Goal: Task Accomplishment & Management: Complete application form

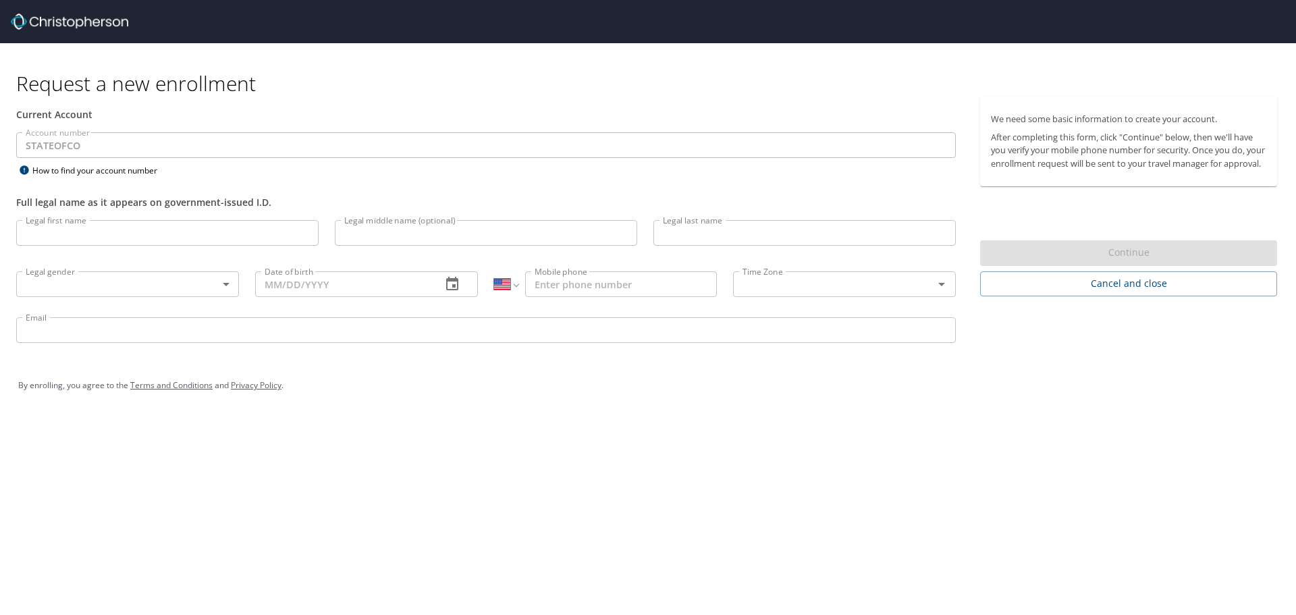
select select "US"
click at [72, 229] on input "Legal first name" at bounding box center [167, 233] width 302 height 26
type input "Lisa"
type input "Bentley"
type input "lisa.bentley@state.co.us"
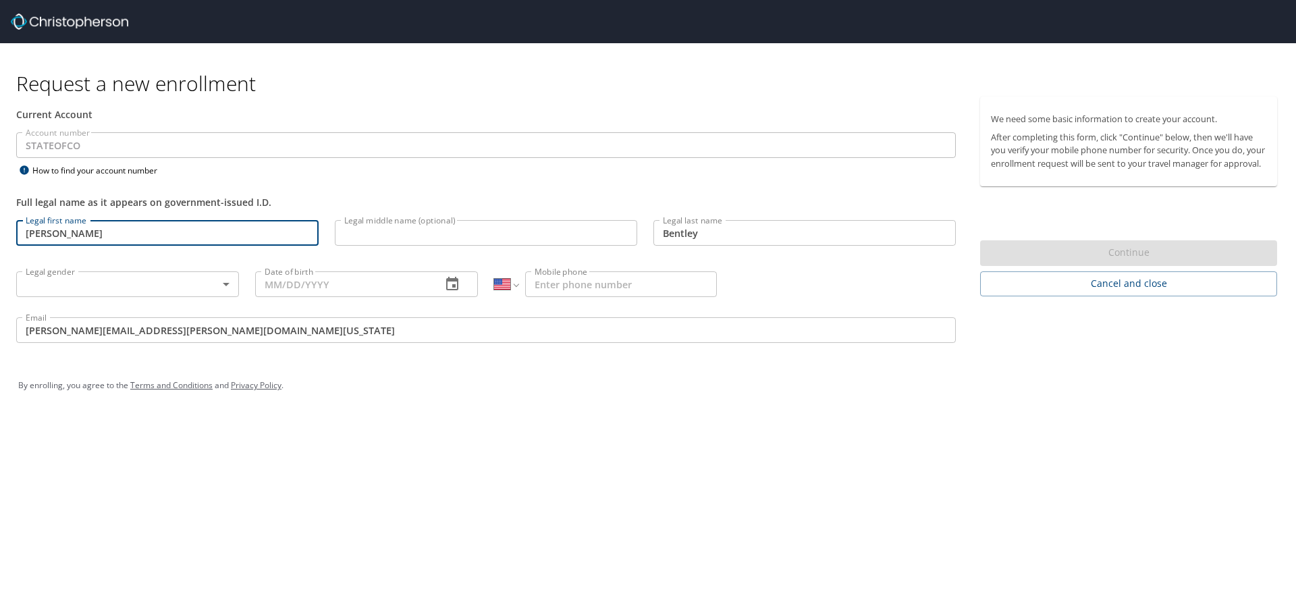
click at [329, 286] on input "Date of birth" at bounding box center [342, 284] width 175 height 26
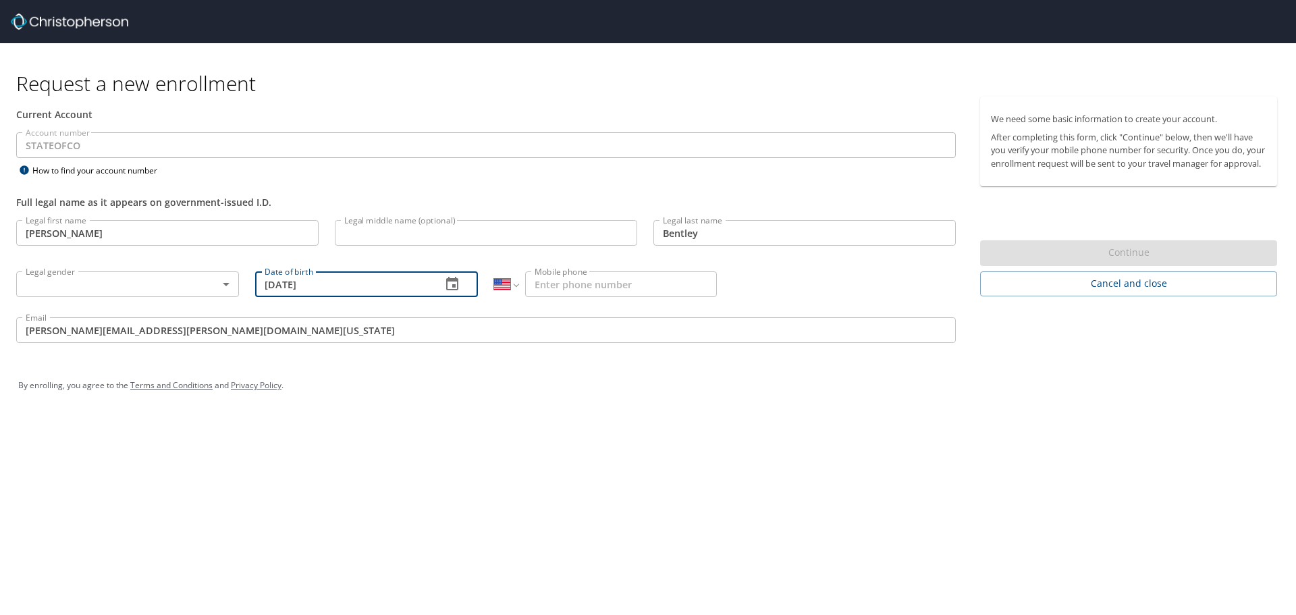
type input "02/03/1988"
click at [129, 283] on body "Request a new enrollment Current Account Account number STATEOFCO Account numbe…" at bounding box center [648, 307] width 1296 height 615
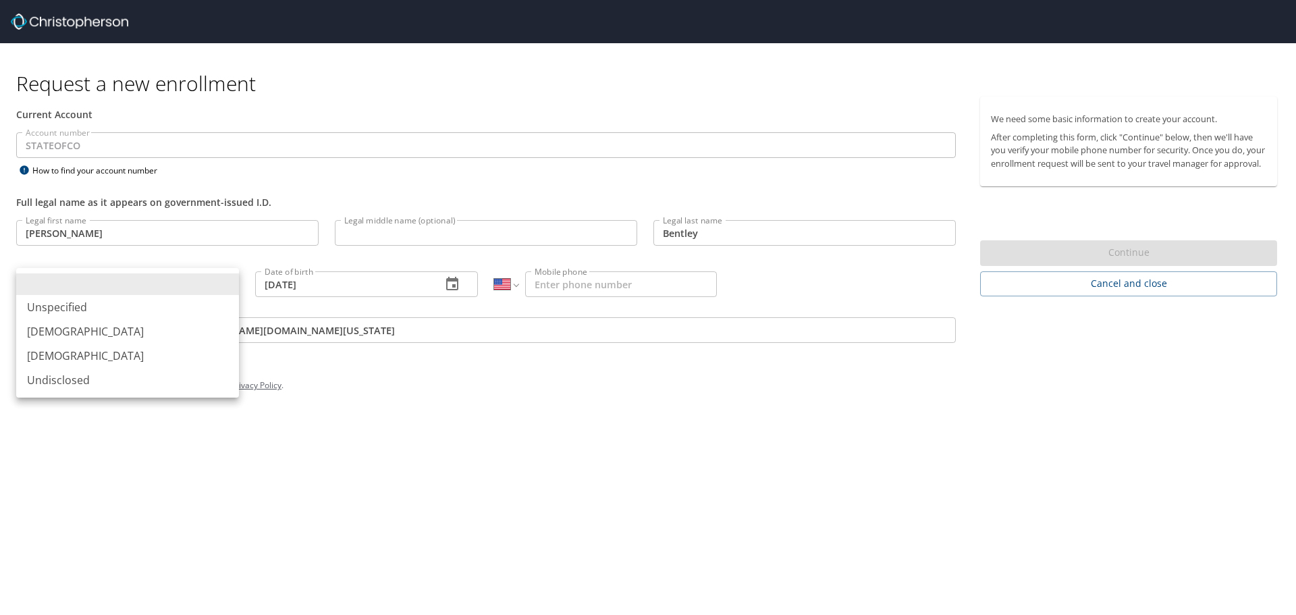
click at [71, 360] on li "Female" at bounding box center [127, 355] width 223 height 24
type input "Female"
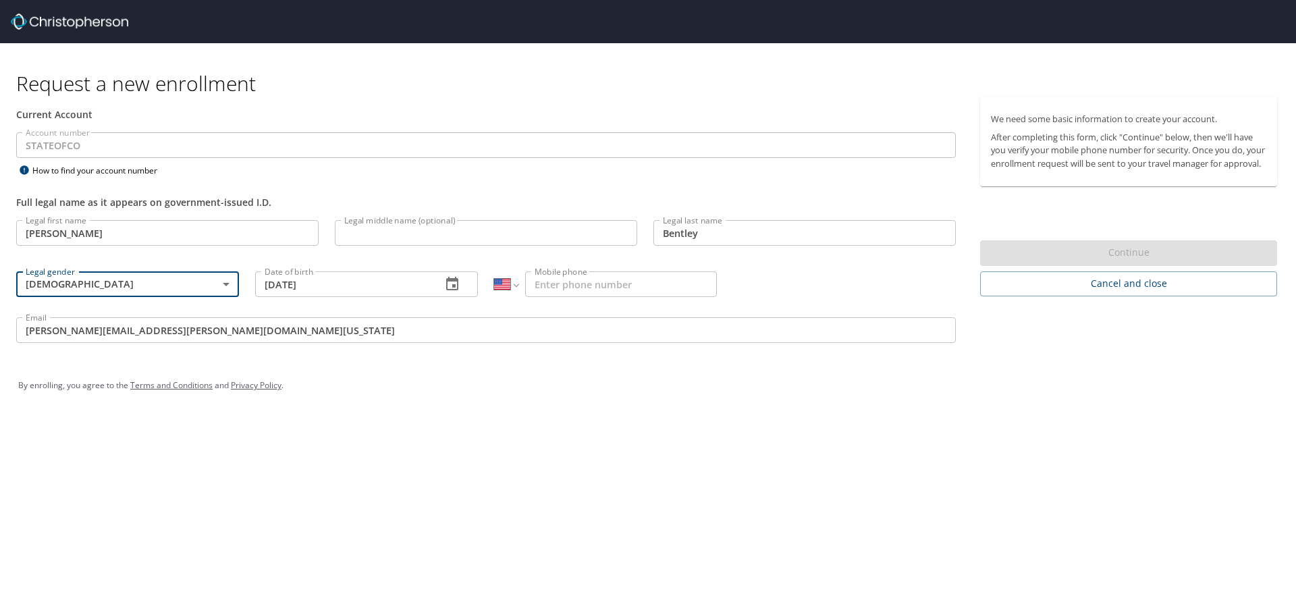
click at [629, 283] on input "Mobile phone" at bounding box center [621, 284] width 192 height 26
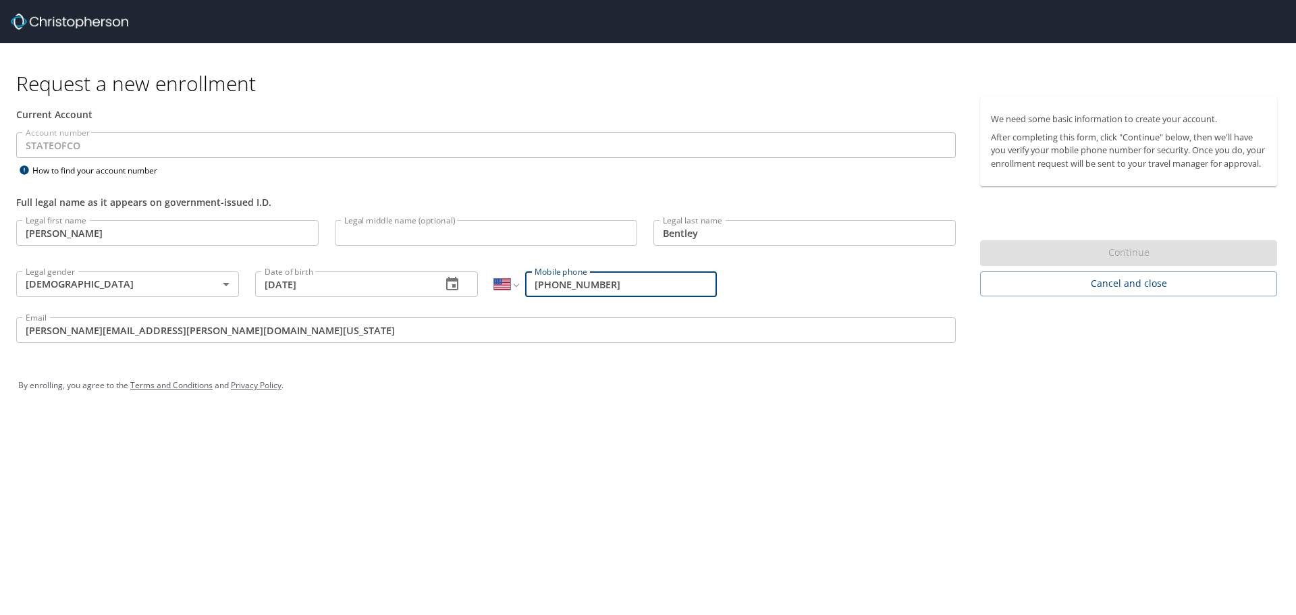
type input "(615) 306-4886"
click at [696, 383] on div "By enrolling, you agree to the Terms and Conditions and Privacy Policy ." at bounding box center [647, 385] width 1259 height 34
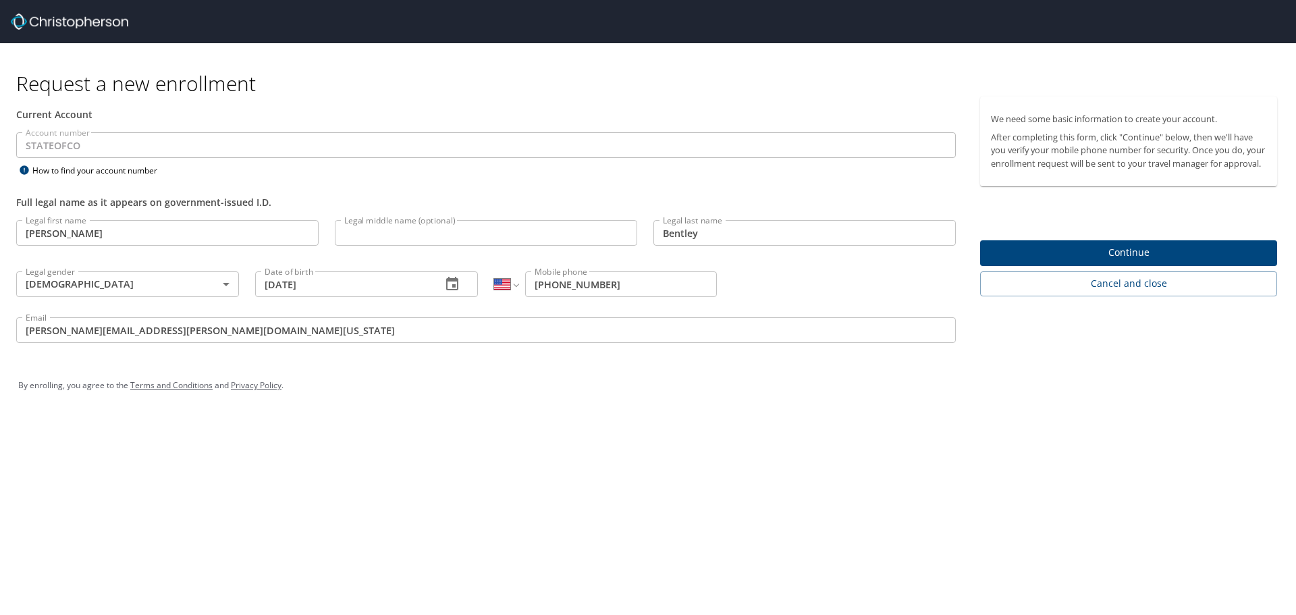
click at [1104, 261] on span "Continue" at bounding box center [1128, 252] width 275 height 17
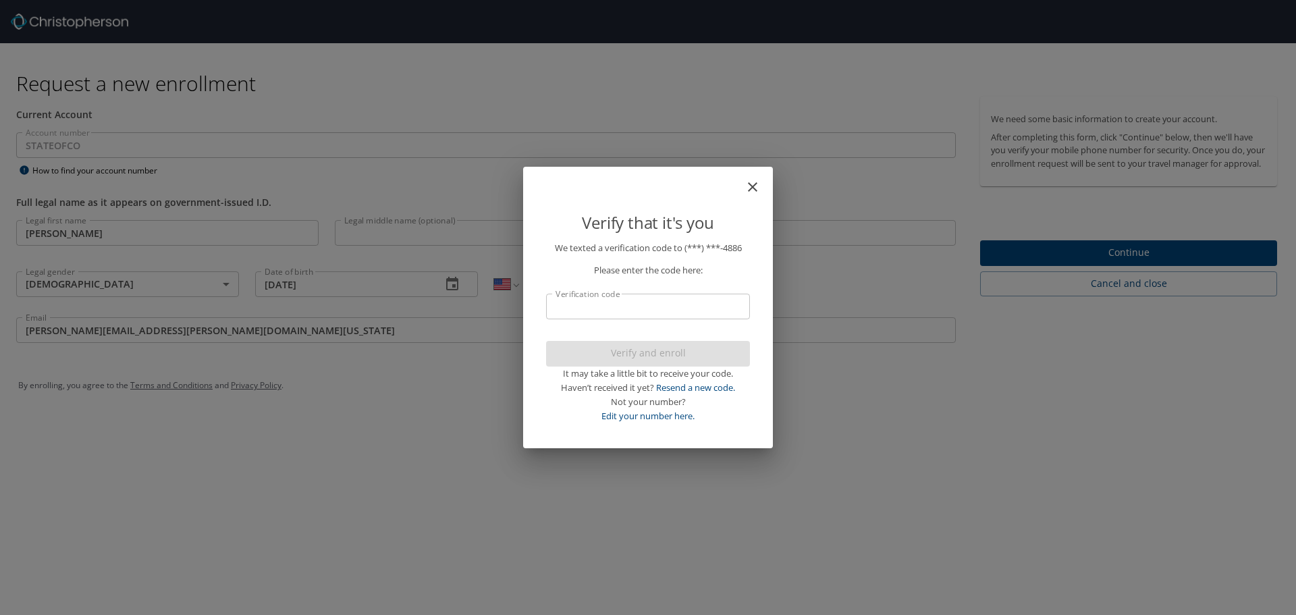
click at [725, 302] on input "Verification code" at bounding box center [648, 307] width 204 height 26
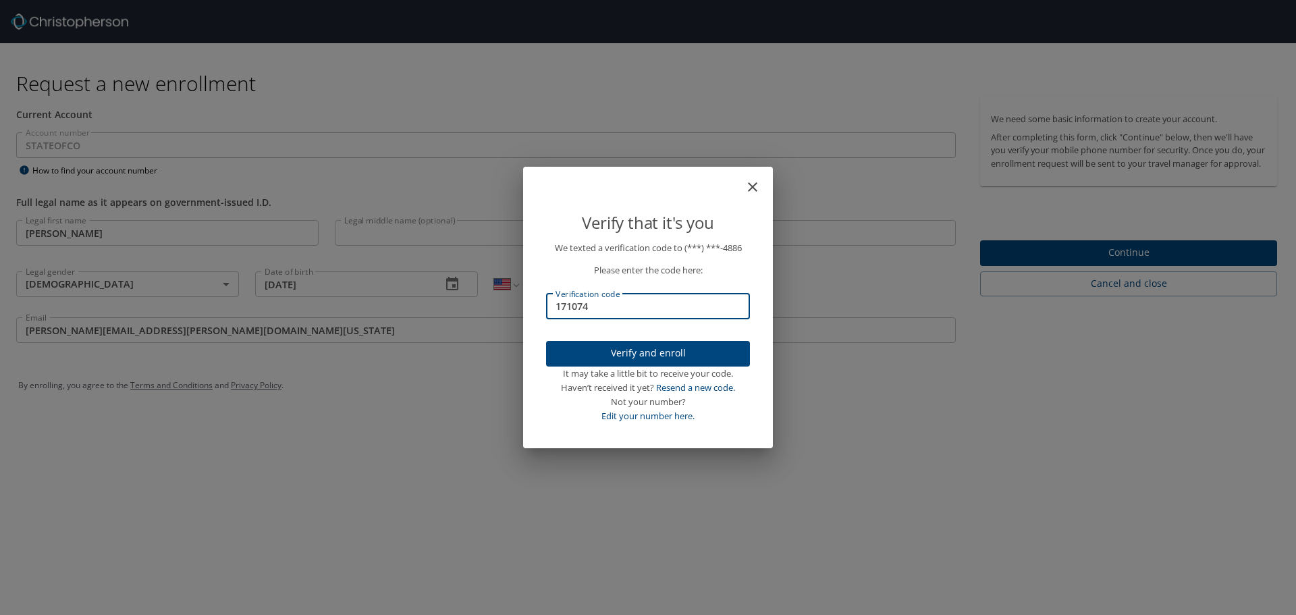
type input "171074"
click at [720, 350] on span "Verify and enroll" at bounding box center [648, 353] width 182 height 17
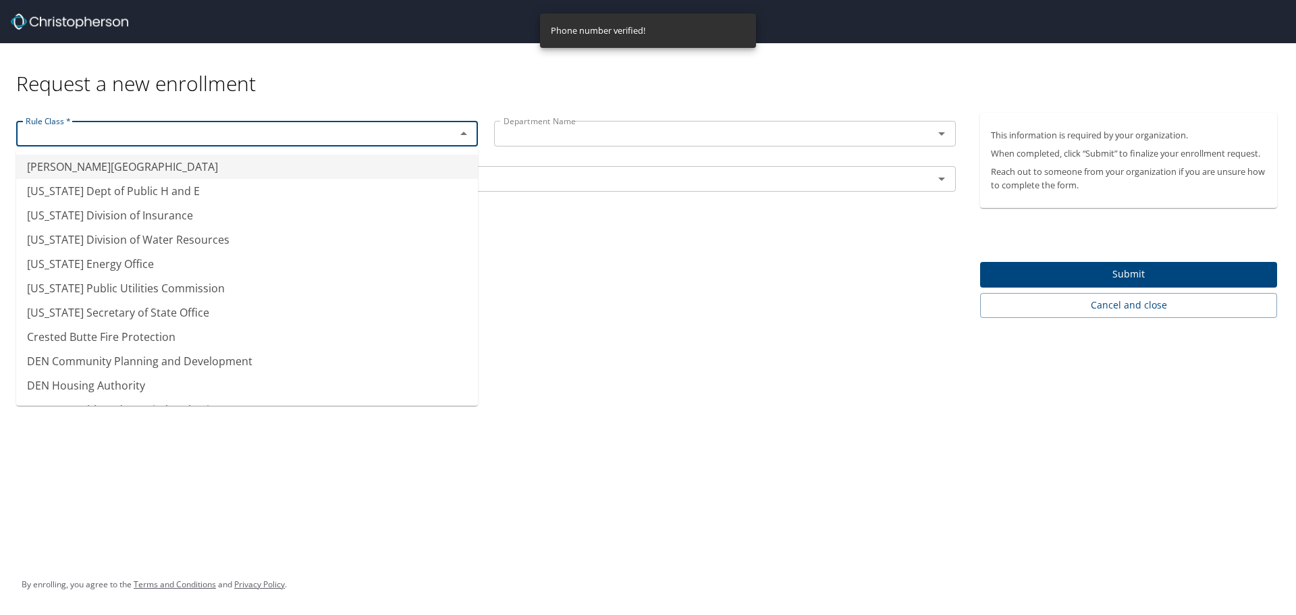
click at [261, 132] on input "text" at bounding box center [227, 134] width 414 height 18
click at [240, 184] on li "Colorado Dept of Public H and E" at bounding box center [247, 191] width 462 height 24
type input "Colorado Dept of Public H and E"
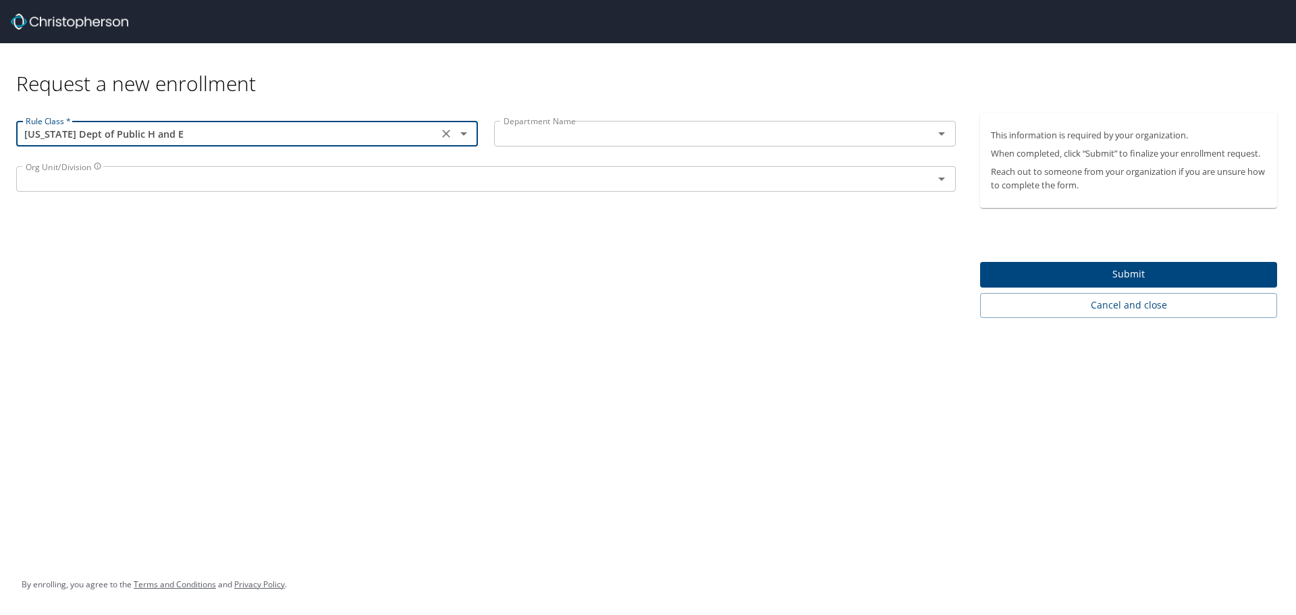
click at [665, 139] on input "text" at bounding box center [705, 134] width 414 height 18
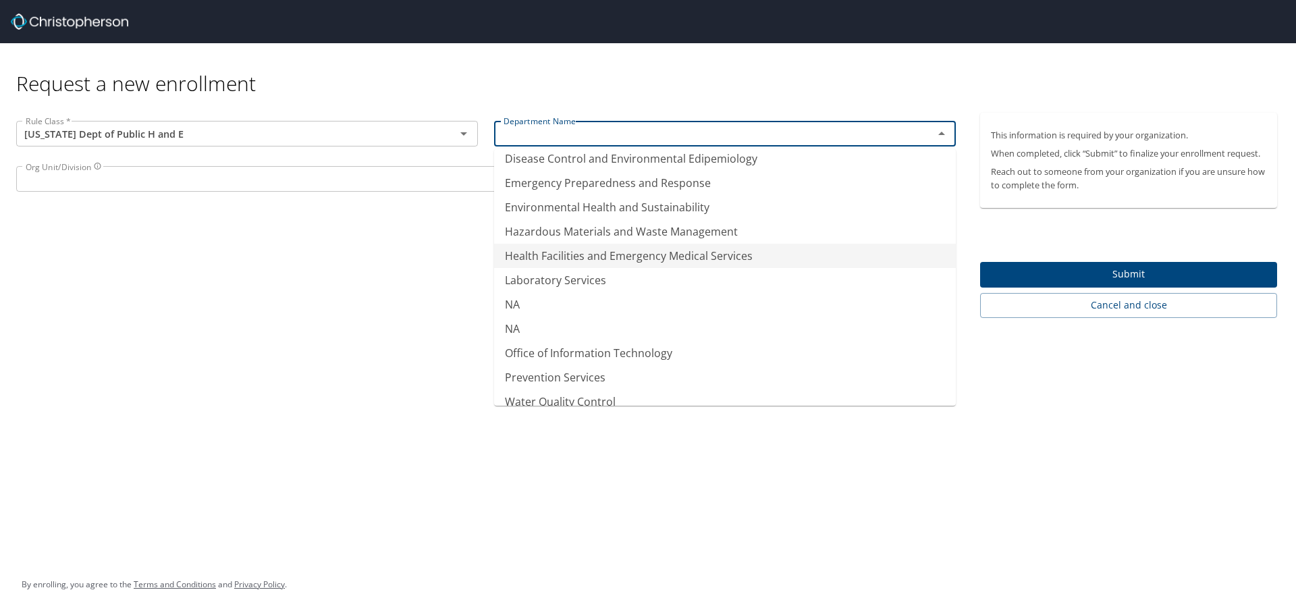
scroll to position [94, 0]
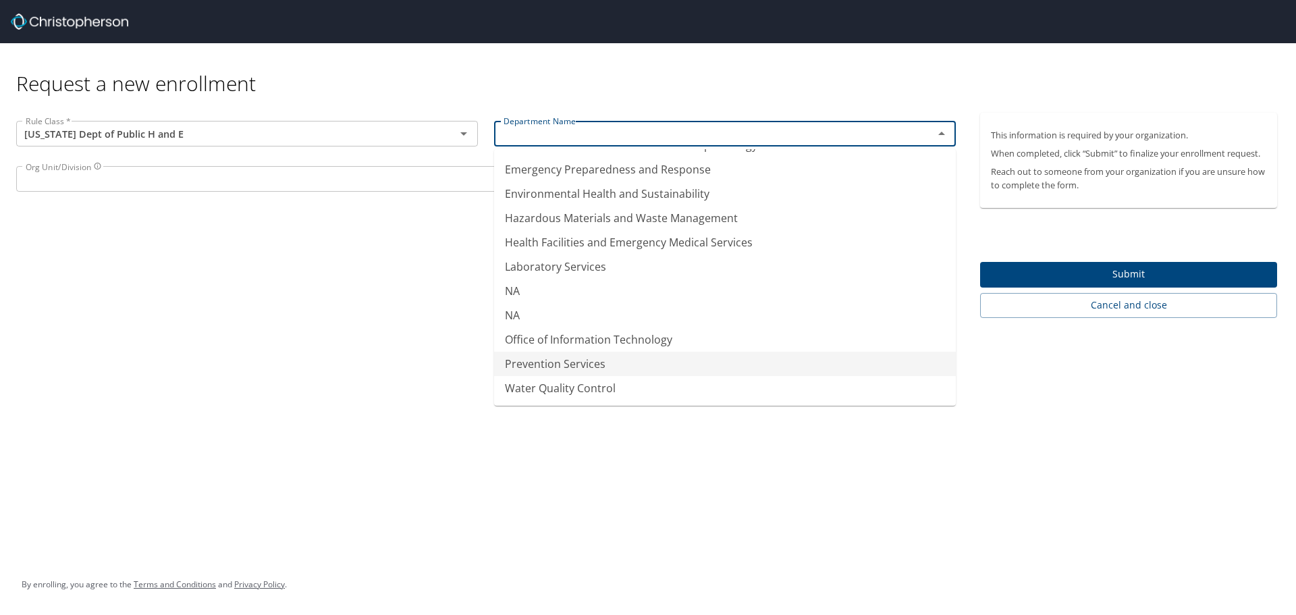
click at [604, 362] on li "Prevention Services" at bounding box center [725, 364] width 462 height 24
type input "Prevention Services"
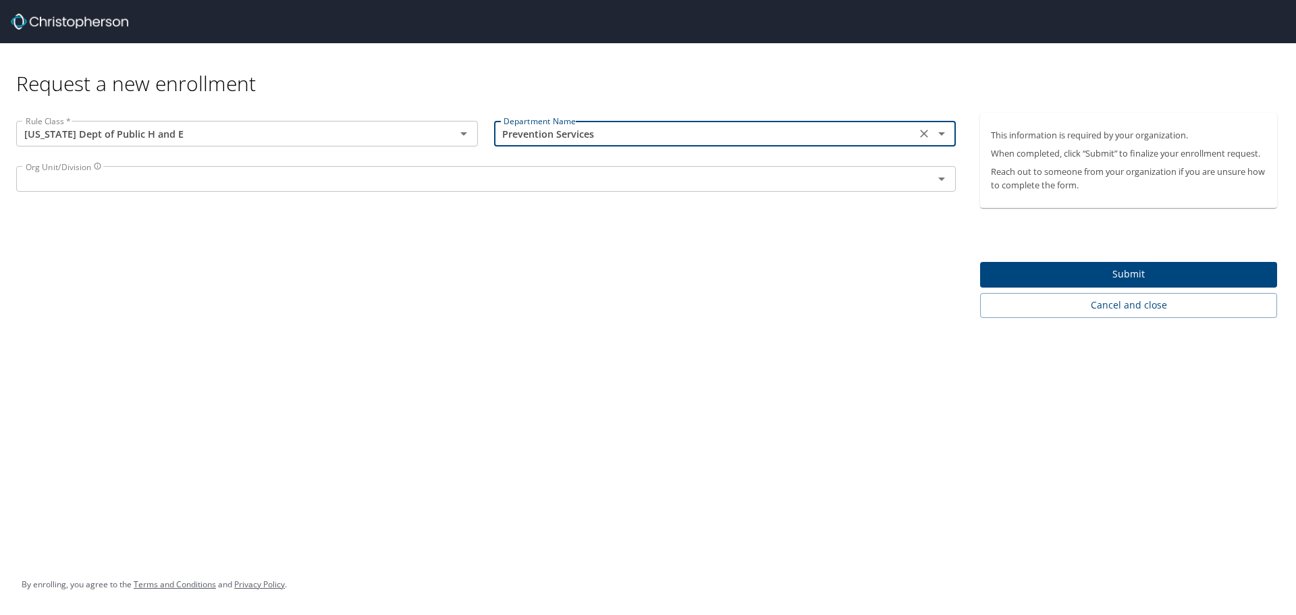
click at [356, 185] on input "text" at bounding box center [465, 179] width 891 height 18
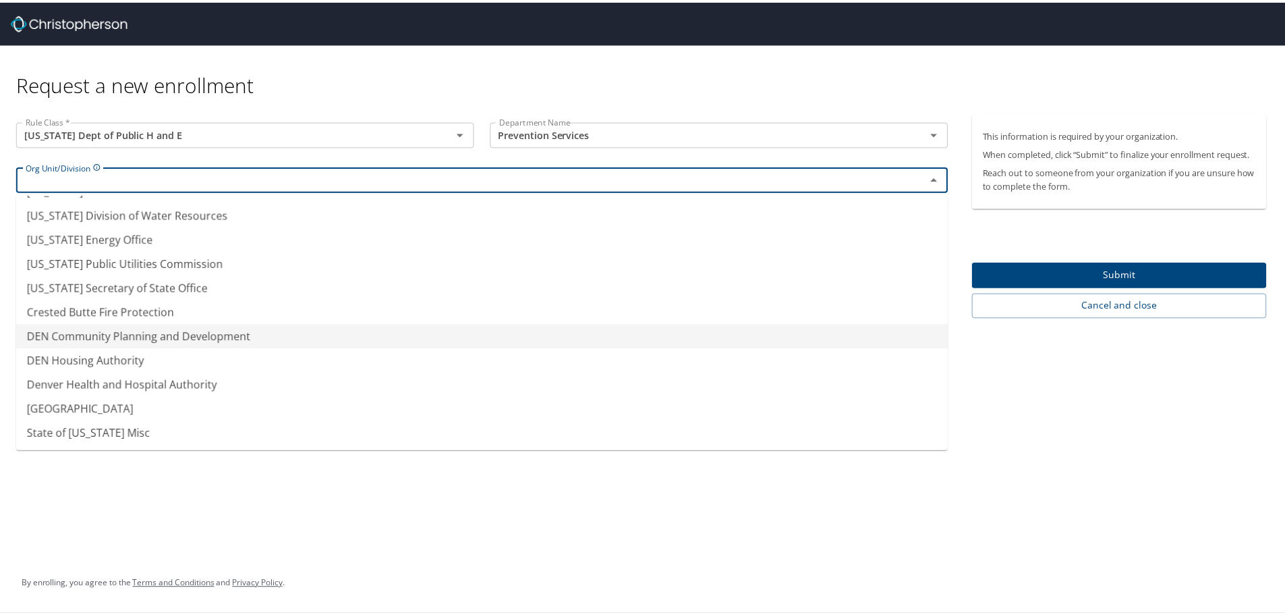
scroll to position [0, 0]
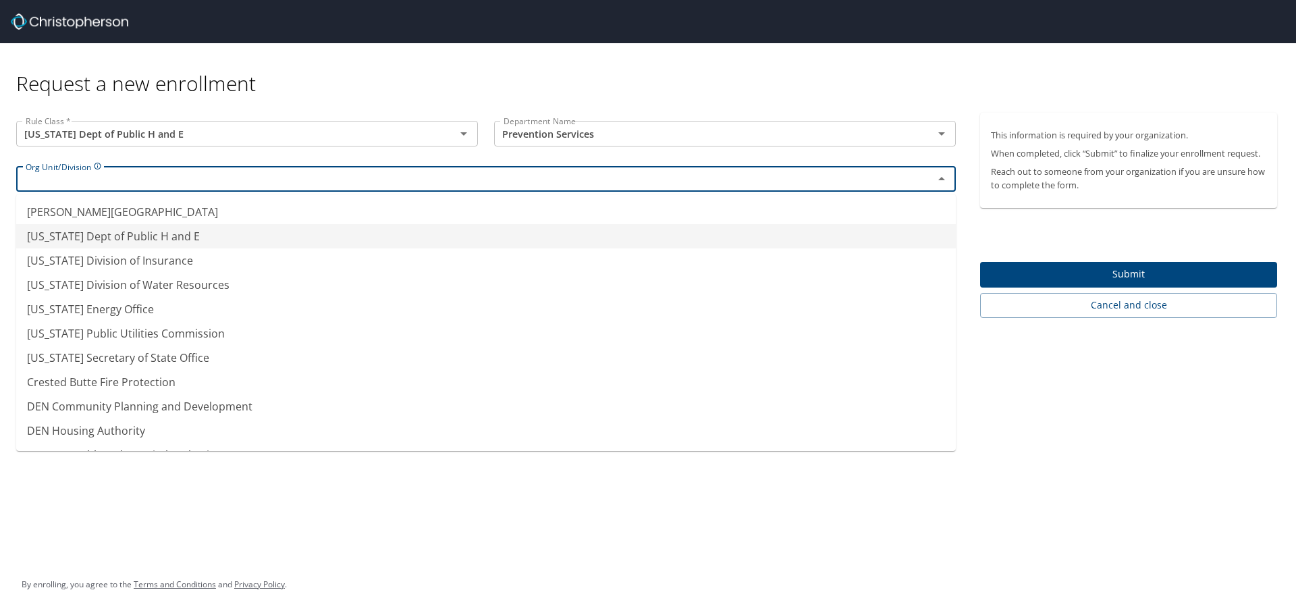
click at [223, 236] on li "Colorado Dept of Public H and E" at bounding box center [485, 236] width 939 height 24
type input "Colorado Dept of Public H and E"
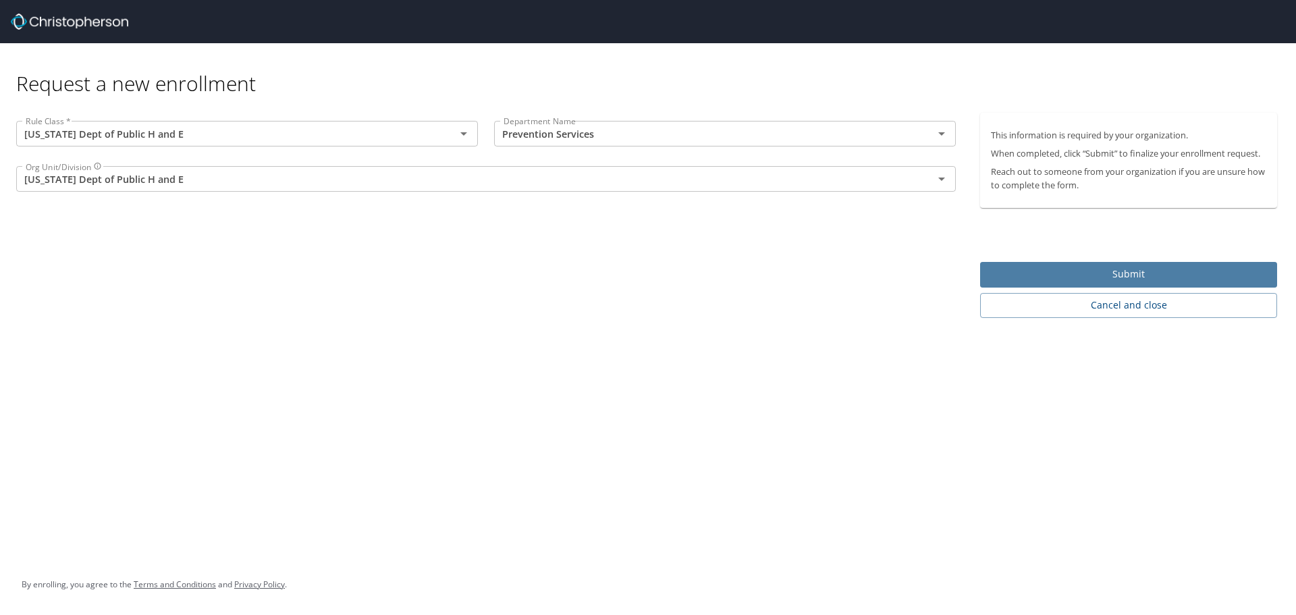
click at [1049, 272] on span "Submit" at bounding box center [1128, 274] width 275 height 17
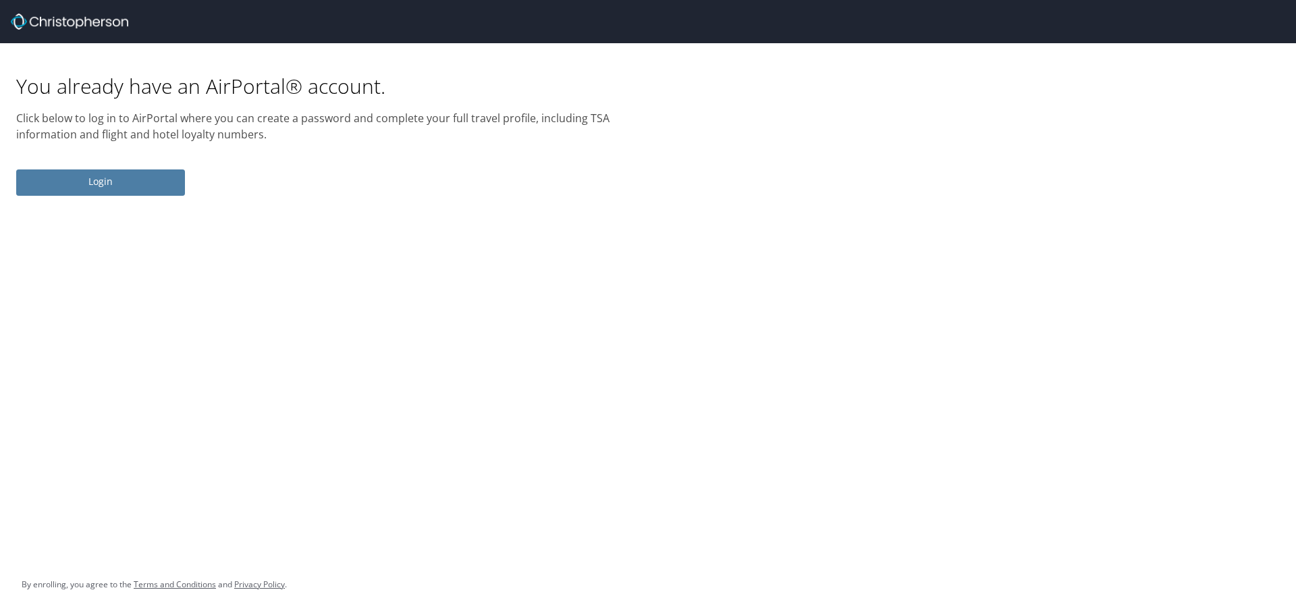
click at [121, 179] on span "Login" at bounding box center [100, 181] width 147 height 17
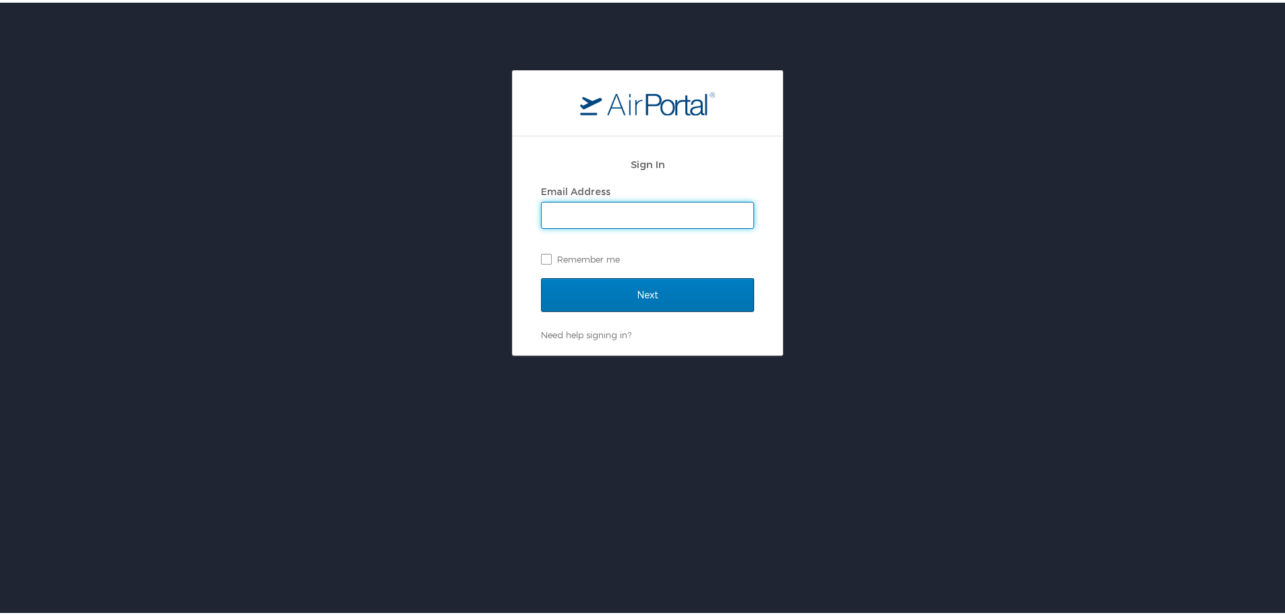
click at [586, 211] on input "Email Address" at bounding box center [648, 213] width 212 height 26
type input "lisa.bentley@state.co.us"
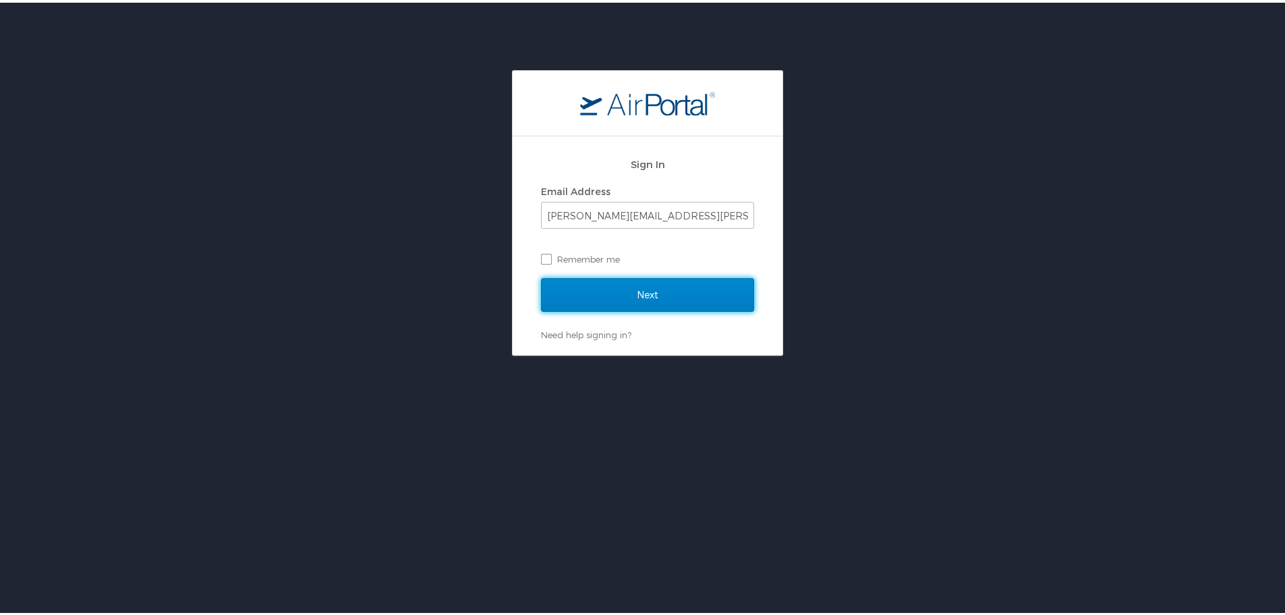
click at [660, 284] on input "Next" at bounding box center [647, 292] width 213 height 34
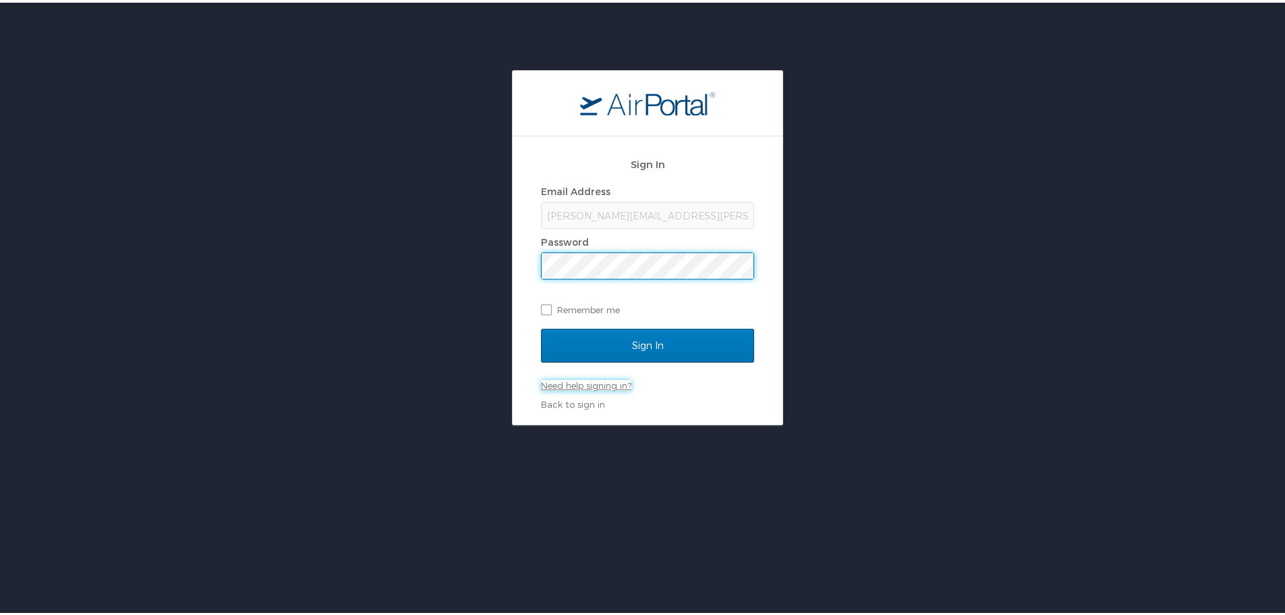
click at [586, 381] on link "Need help signing in?" at bounding box center [586, 382] width 90 height 11
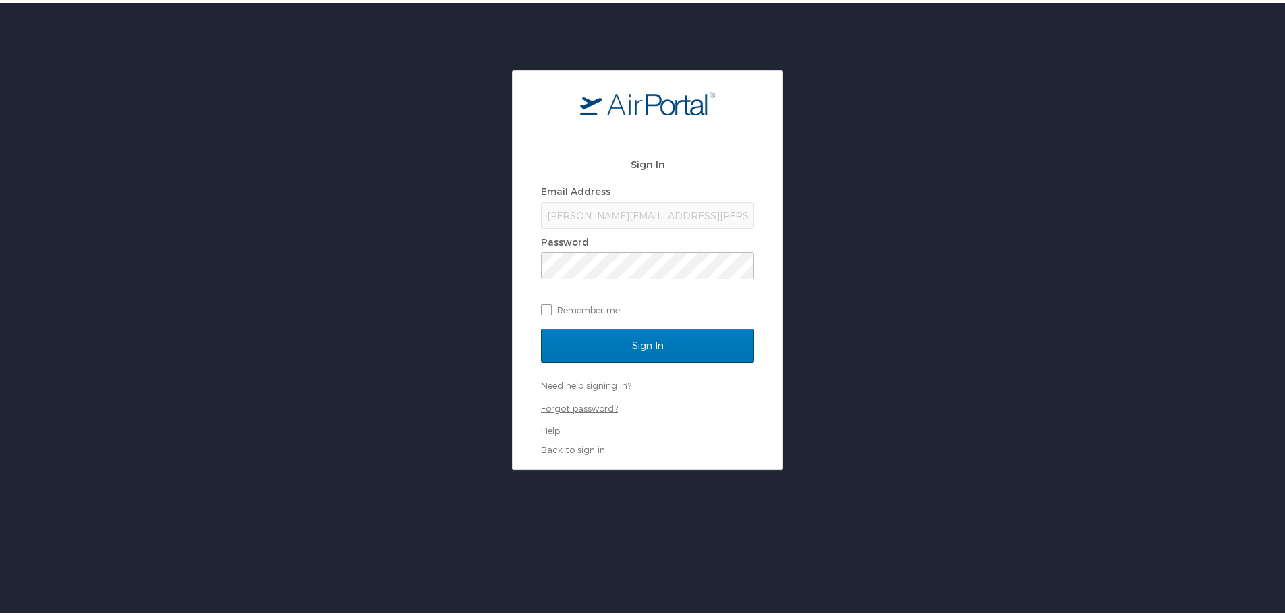
click at [582, 406] on link "Forgot password?" at bounding box center [579, 405] width 77 height 11
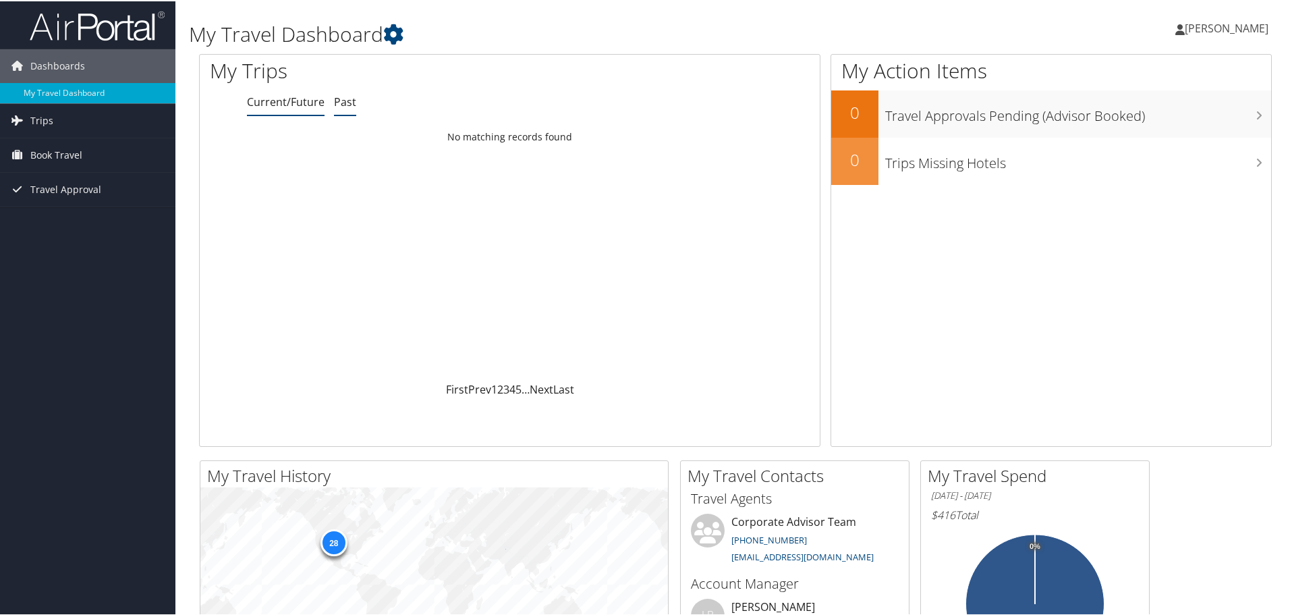
click at [348, 105] on link "Past" at bounding box center [345, 100] width 22 height 15
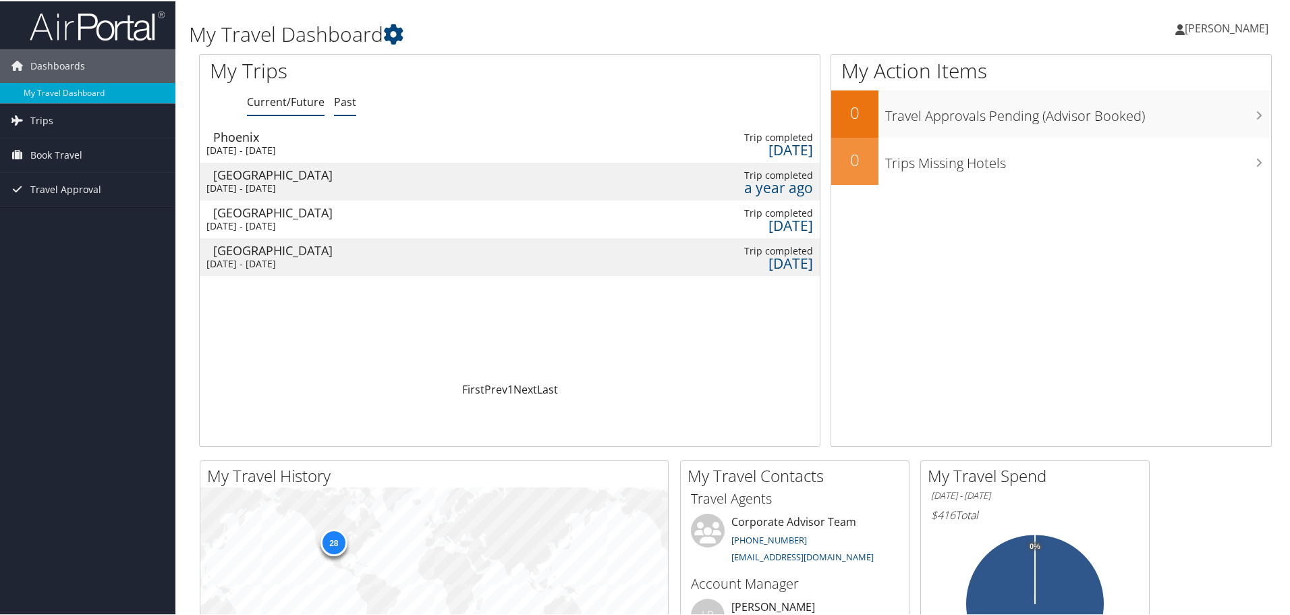
click at [274, 97] on link "Current/Future" at bounding box center [286, 100] width 78 height 15
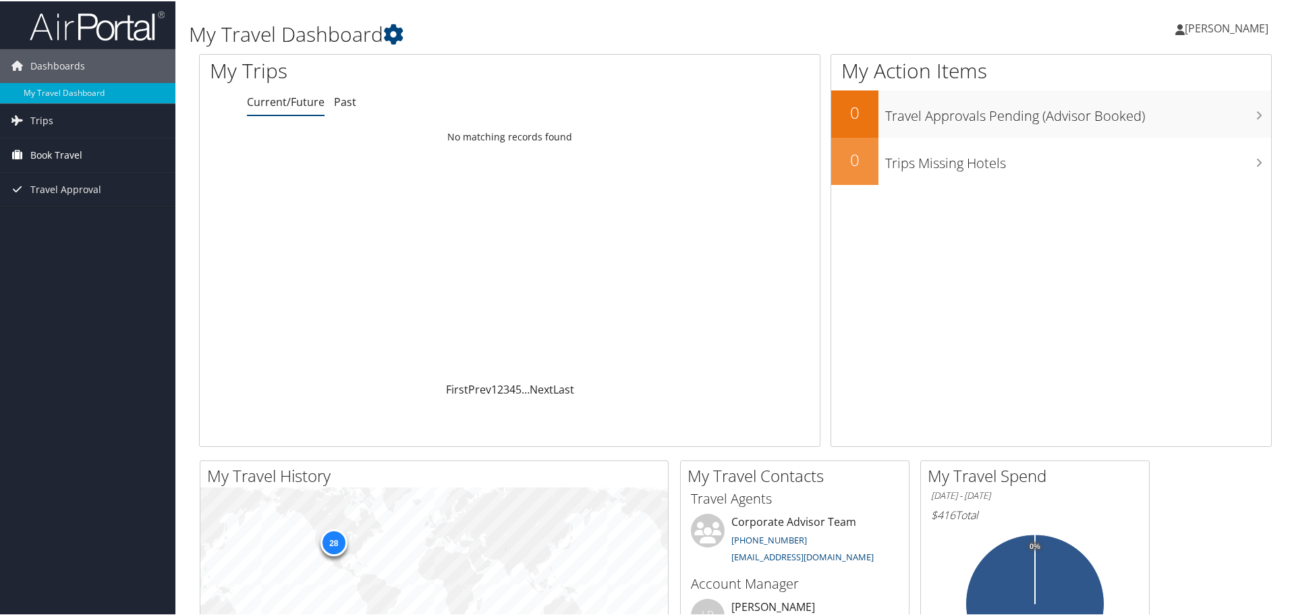
click at [66, 158] on span "Book Travel" at bounding box center [56, 154] width 52 height 34
click at [123, 184] on link "Agent Booking Request" at bounding box center [87, 181] width 175 height 20
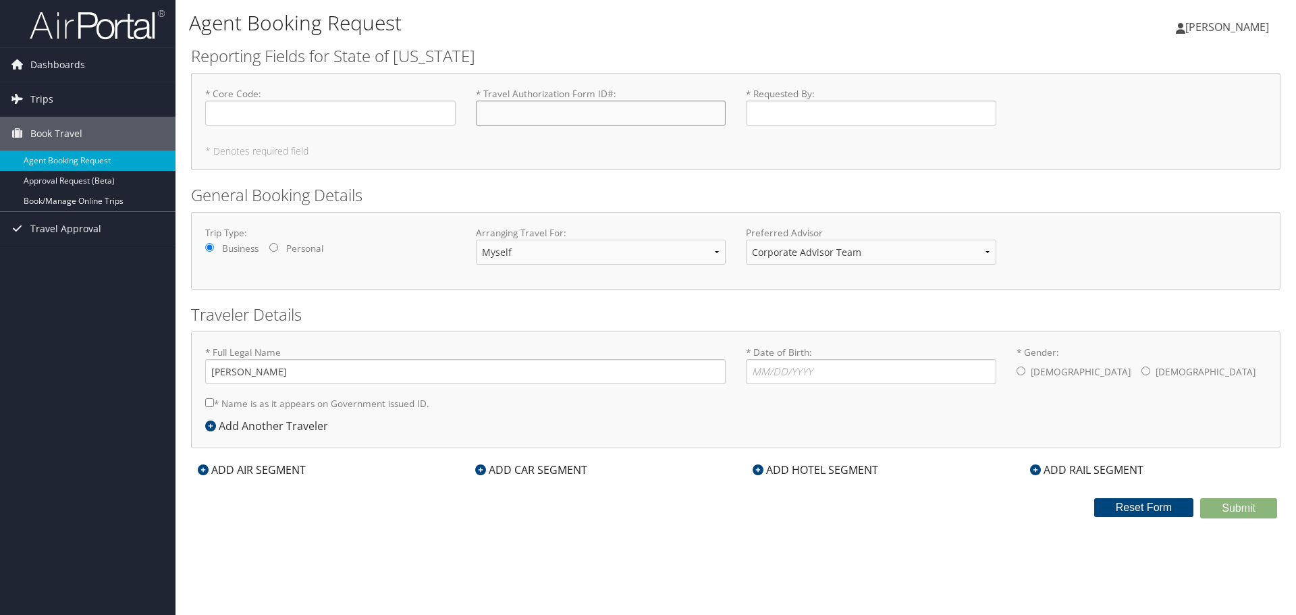
click at [661, 117] on input "* Travel Authorization Form ID# : Required" at bounding box center [601, 113] width 250 height 25
click at [260, 113] on input "* Core Code : Required" at bounding box center [330, 113] width 250 height 25
click at [358, 503] on div "Submit Reset Form" at bounding box center [735, 508] width 1109 height 20
click at [938, 253] on select "Corporate Advisor Team" at bounding box center [871, 252] width 250 height 25
click at [1084, 239] on div "Trip Type: Business Personal Arranging Travel For: Myself Another Traveler Gues…" at bounding box center [735, 250] width 1081 height 49
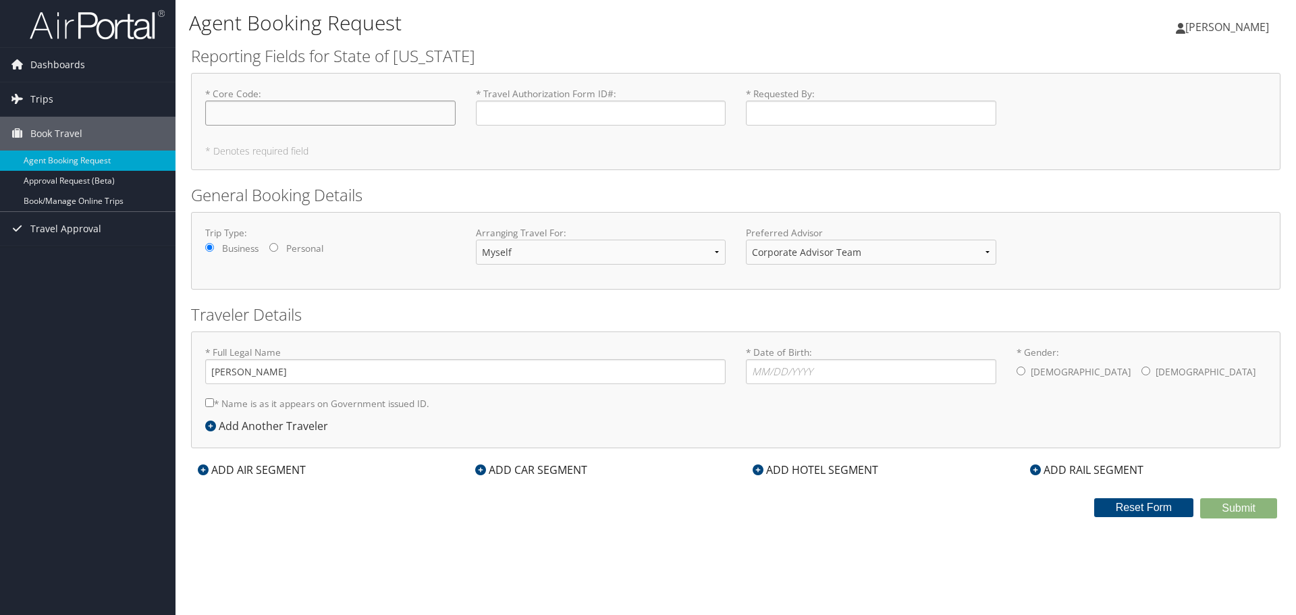
click at [287, 115] on input "* Core Code : Required" at bounding box center [330, 113] width 250 height 25
click at [580, 117] on input "* Travel Authorization Form ID# : Required" at bounding box center [601, 113] width 250 height 25
click at [801, 148] on h5 "* Denotes required field" at bounding box center [735, 150] width 1061 height 9
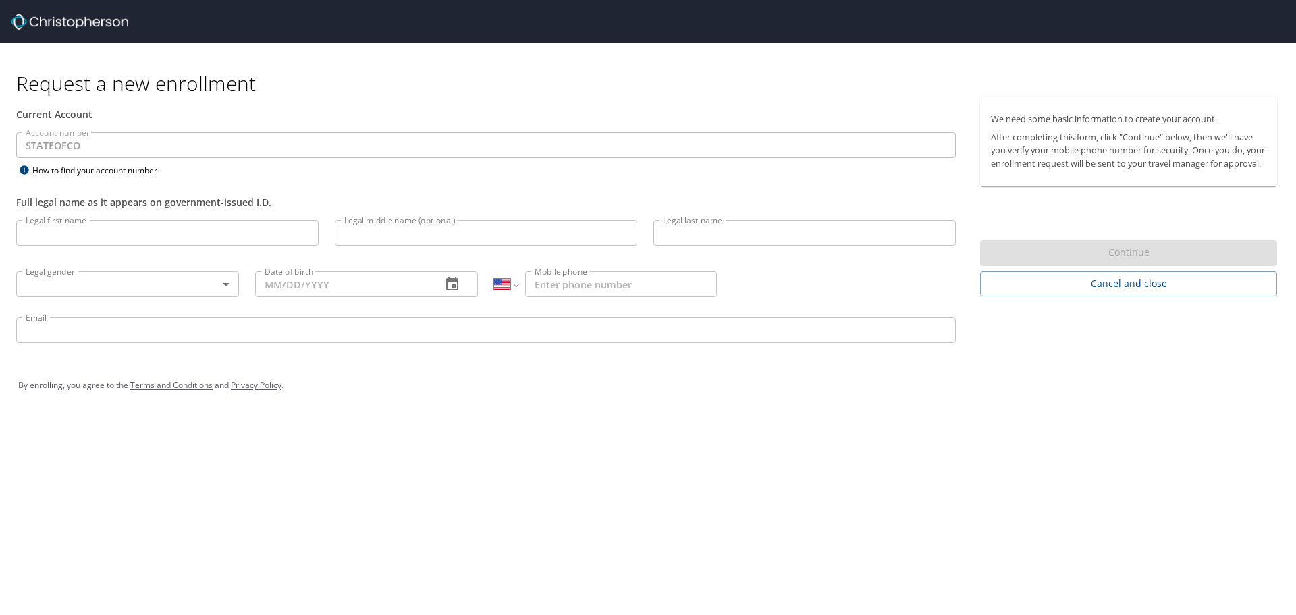
select select "US"
